Goal: Use online tool/utility: Utilize a website feature to perform a specific function

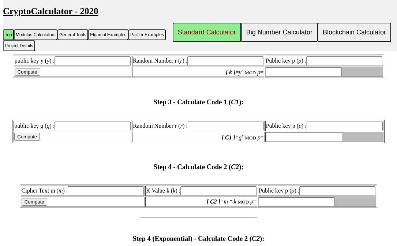
scroll to position [872, 0]
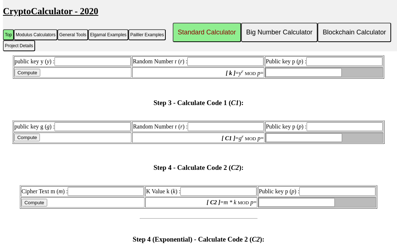
click at [100, 196] on input "Cipher Text m ( m ) :" at bounding box center [106, 191] width 76 height 9
paste input "12345"
type input "12345"
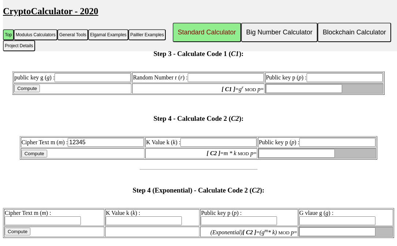
scroll to position [919, 0]
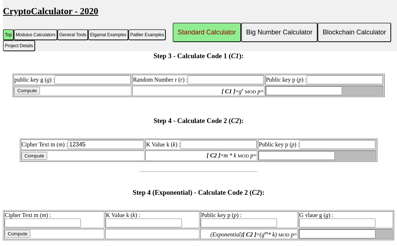
click at [96, 84] on input "public key g ( g ) :" at bounding box center [93, 79] width 76 height 9
paste input "37075"
type input "37075"
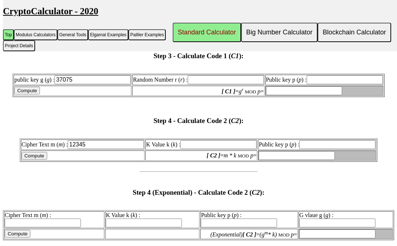
type input "37075"
type input "3707"
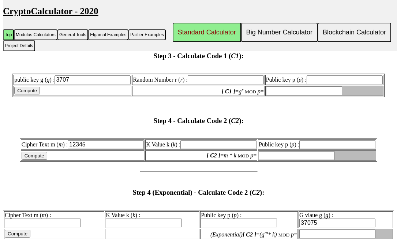
type input "3707"
click at [208, 84] on input "Random Number r ( r ) :" at bounding box center [226, 79] width 76 height 9
paste input "5432"
type input "5432"
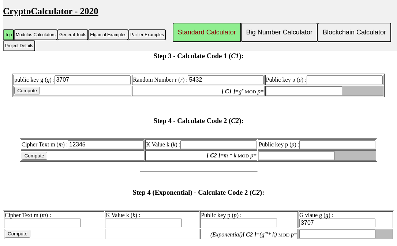
type input "5432"
click at [314, 84] on input "Public key p ( p ) :" at bounding box center [345, 79] width 76 height 9
paste input "8902967"
type input "8902967"
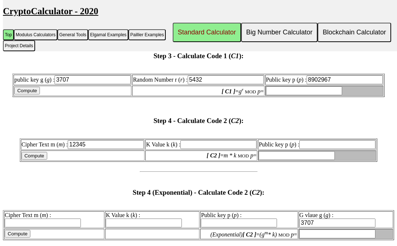
type input "8902967"
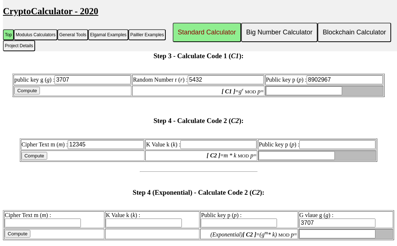
type input "8902967"
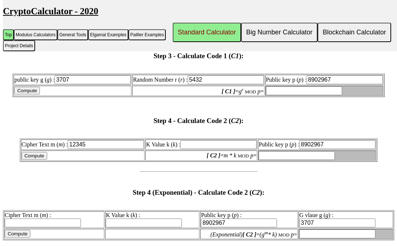
click at [289, 95] on input "[ C1 ] = g r MOD p =" at bounding box center [304, 90] width 76 height 9
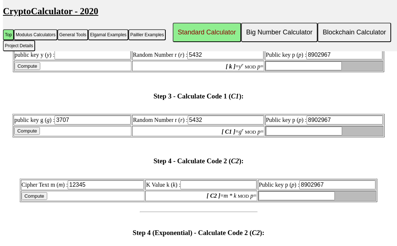
scroll to position [878, 0]
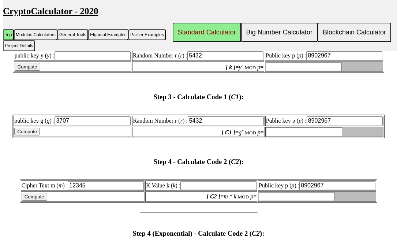
click at [40, 135] on input "Compute" at bounding box center [27, 132] width 26 height 8
type input "3482153"
click at [279, 136] on input "3482153" at bounding box center [304, 131] width 76 height 9
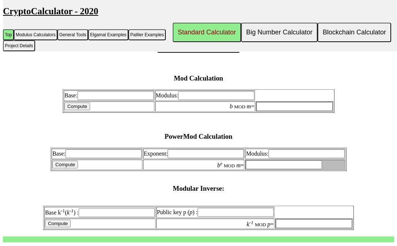
scroll to position [254, 0]
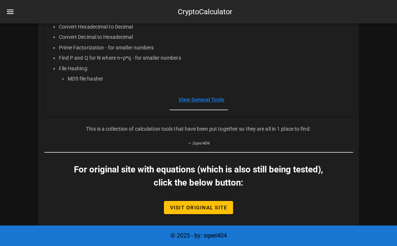
scroll to position [231, 0]
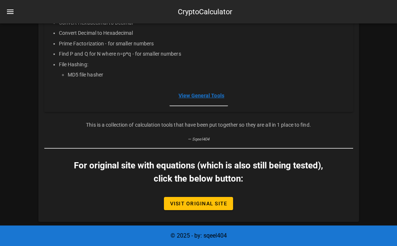
click at [201, 95] on link "View General Tools" at bounding box center [202, 96] width 46 height 6
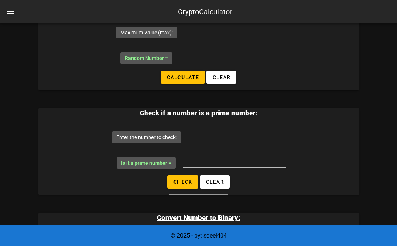
scroll to position [265, 0]
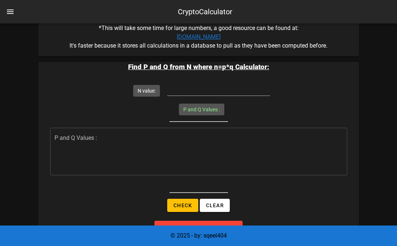
scroll to position [231, 0]
